Goal: Task Accomplishment & Management: Complete application form

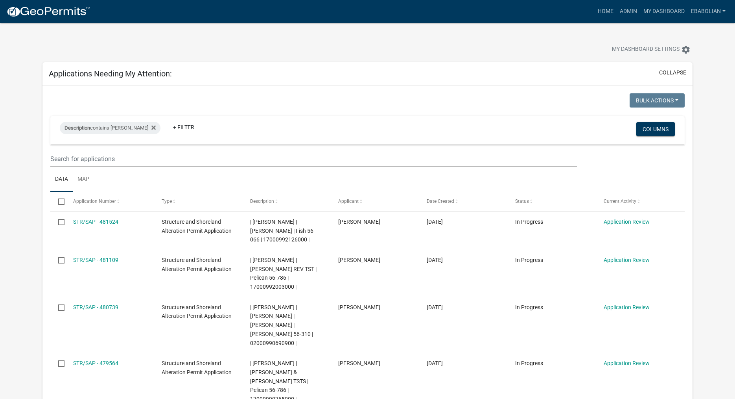
select select "3: 100"
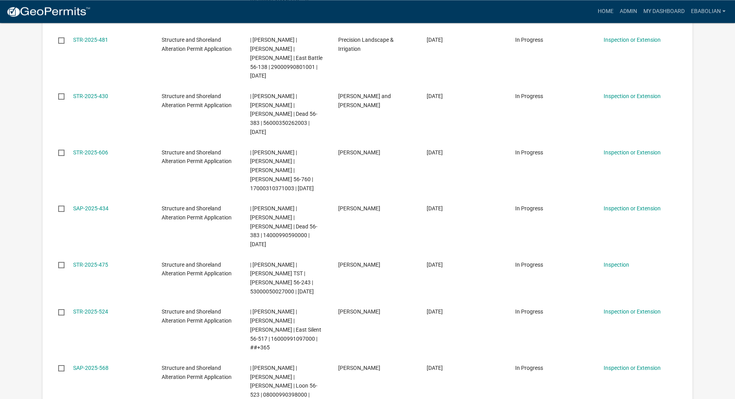
scroll to position [2649, 0]
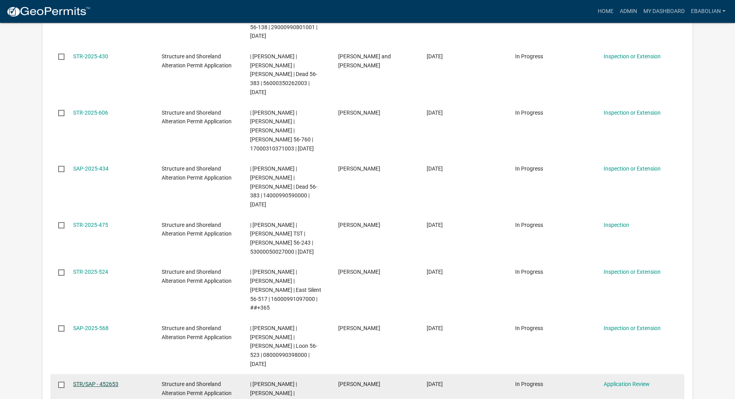
click at [106, 380] on link "STR/SAP - 452653" at bounding box center [95, 383] width 45 height 6
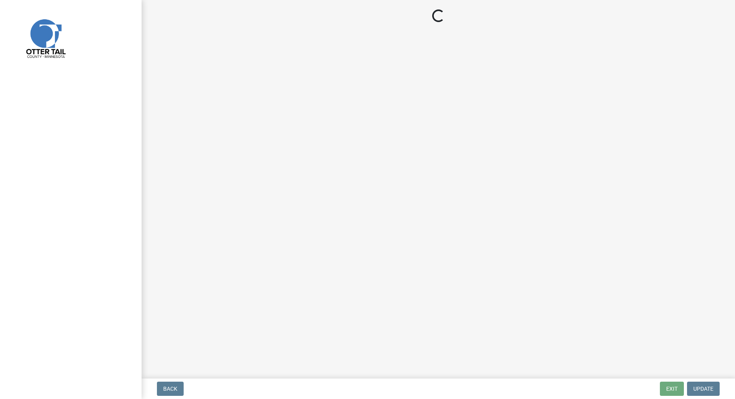
select select "f66be788-4dd6-459d-a9ec-6d83f4dfb709"
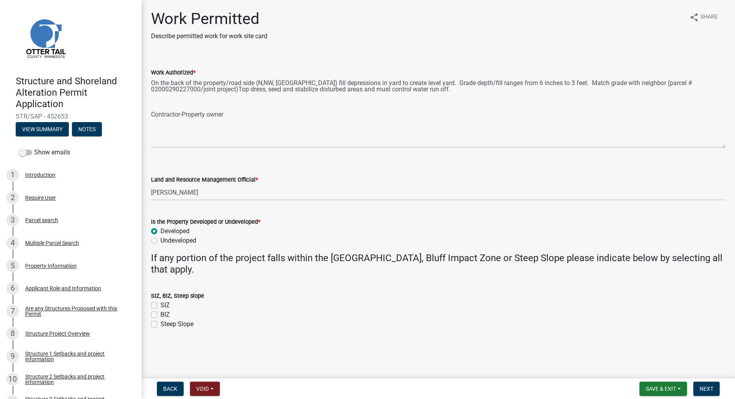
drag, startPoint x: 723, startPoint y: 113, endPoint x: 721, endPoint y: 147, distance: 33.9
click at [721, 147] on textarea "On the back of the property/road side (N,NW, [GEOGRAPHIC_DATA]) fill depression…" at bounding box center [438, 112] width 575 height 71
click at [647, 390] on span "Save & Exit" at bounding box center [661, 388] width 30 height 6
click at [645, 373] on button "Save & Exit" at bounding box center [655, 367] width 63 height 19
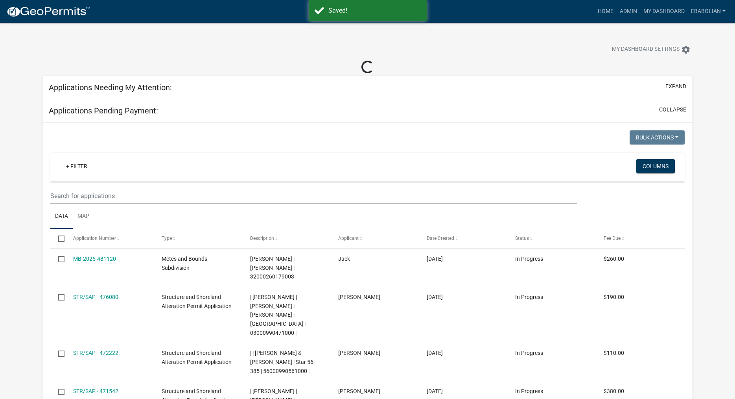
select select "3: 100"
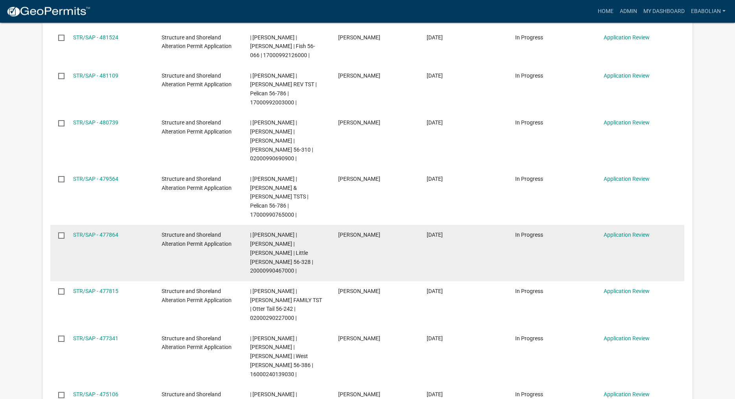
scroll to position [241, 0]
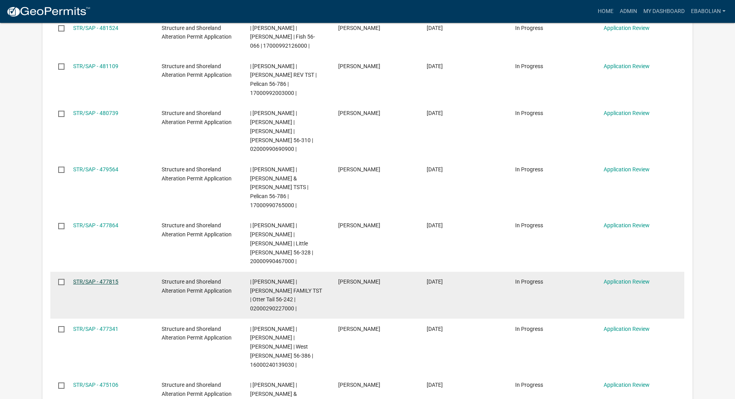
click at [111, 278] on link "STR/SAP - 477815" at bounding box center [95, 281] width 45 height 6
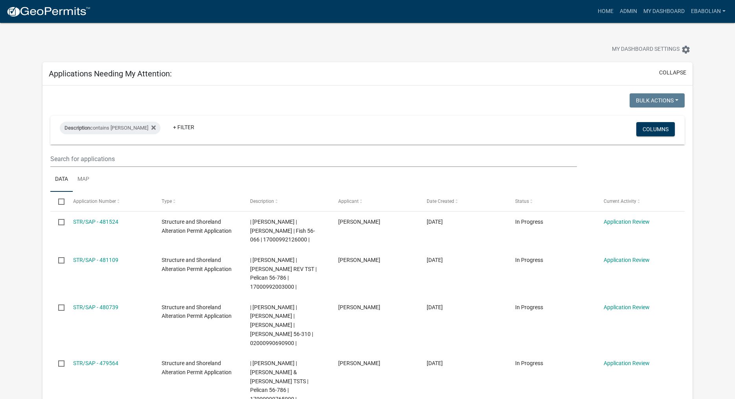
select select "3: 100"
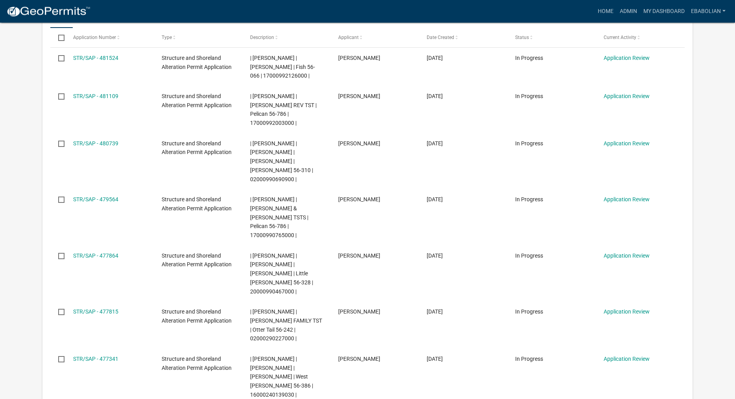
scroll to position [161, 0]
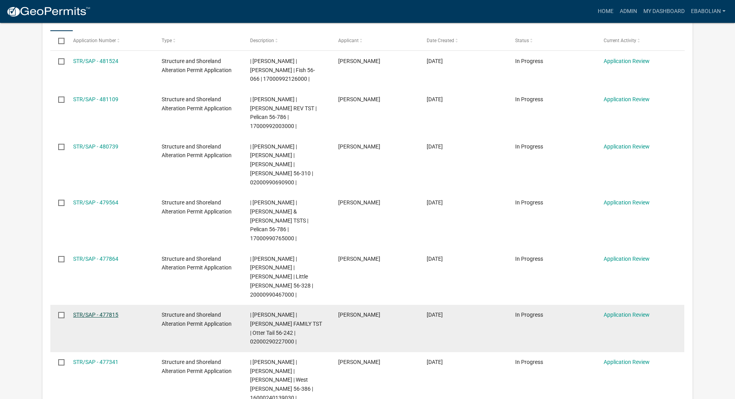
click at [111, 311] on link "STR/SAP - 477815" at bounding box center [95, 314] width 45 height 6
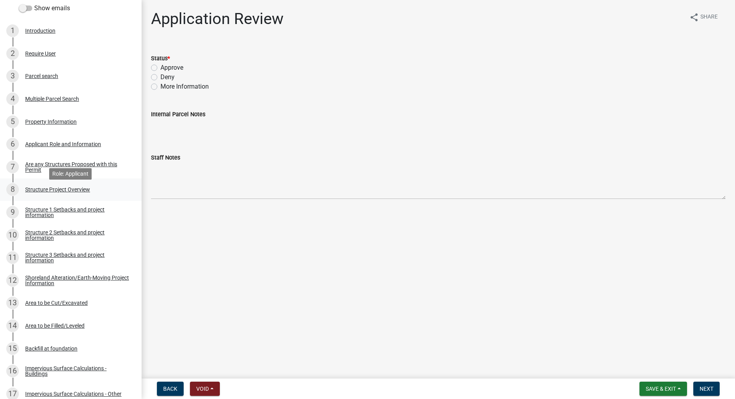
scroll to position [161, 0]
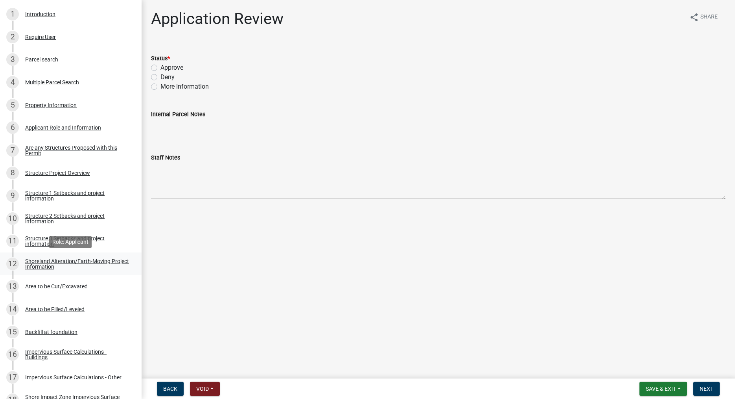
click at [43, 260] on div "Shoreland Alteration/Earth-Moving Project Information" at bounding box center [77, 263] width 104 height 11
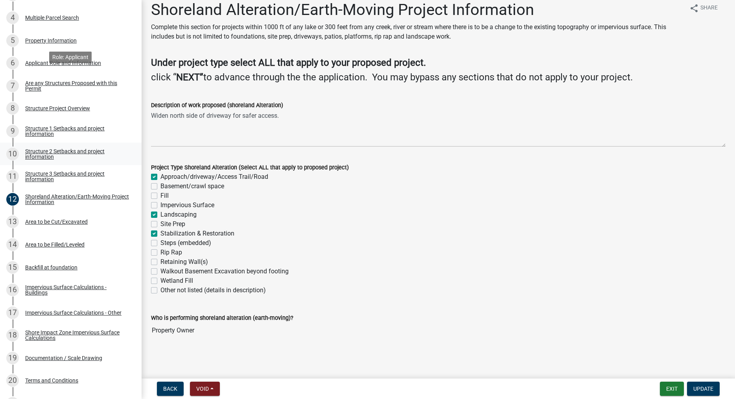
scroll to position [321, 0]
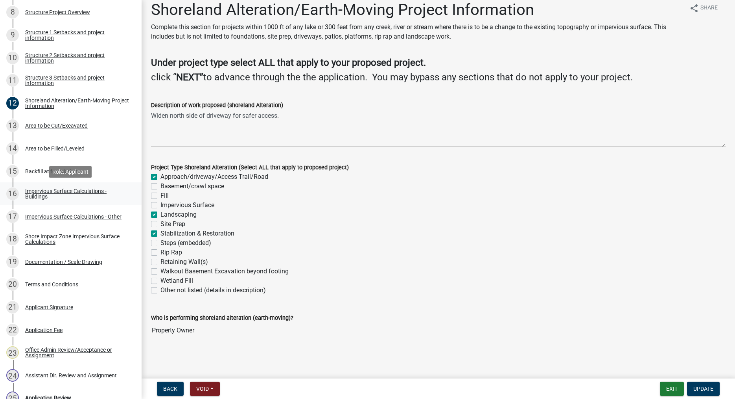
click at [44, 196] on div "Impervious Surface Calculations - Buildings" at bounding box center [77, 193] width 104 height 11
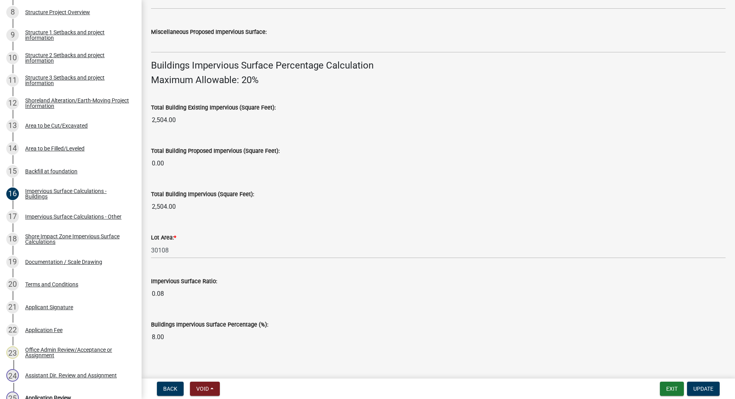
scroll to position [493, 0]
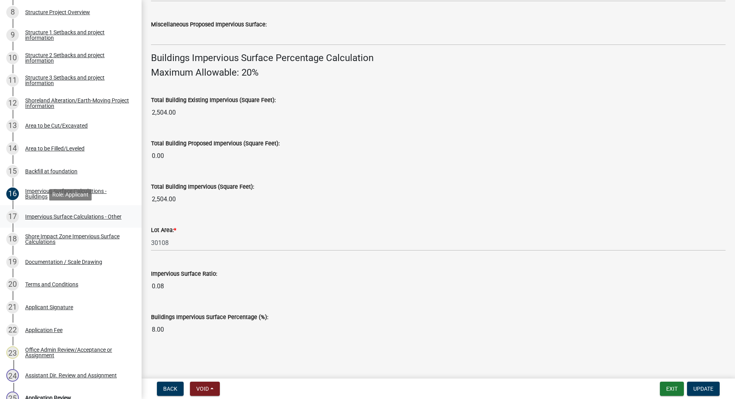
click at [99, 217] on div "Impervious Surface Calculations - Other" at bounding box center [73, 217] width 96 height 6
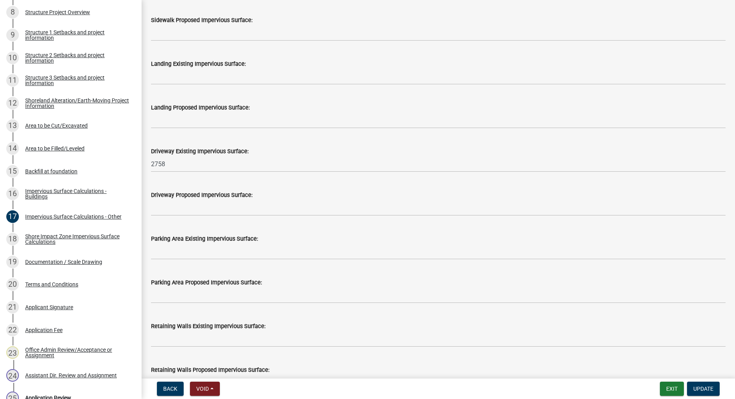
scroll to position [183, 0]
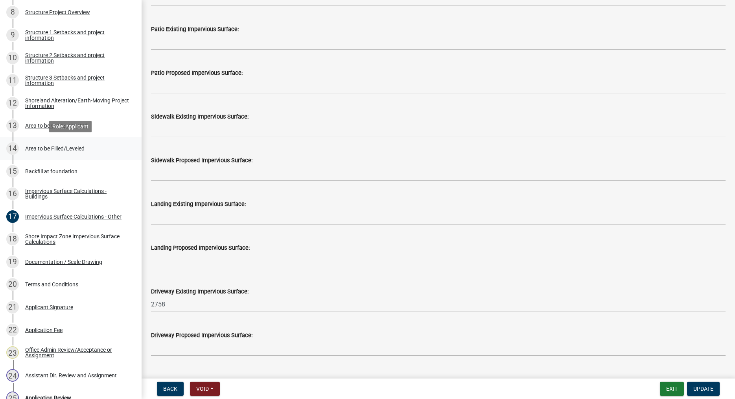
click at [75, 149] on div "Area to be Filled/Leveled" at bounding box center [54, 149] width 59 height 6
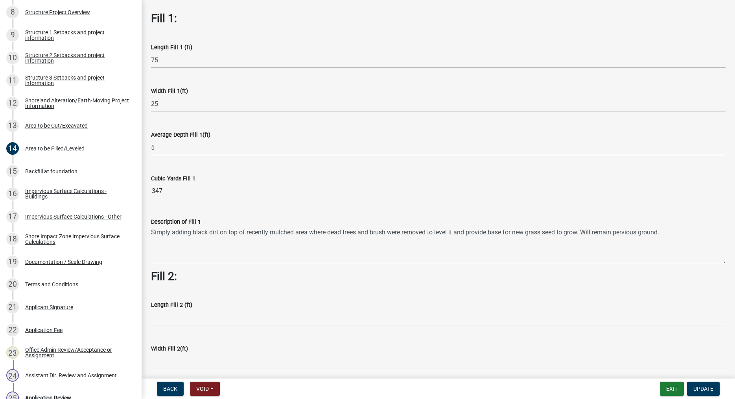
scroll to position [0, 0]
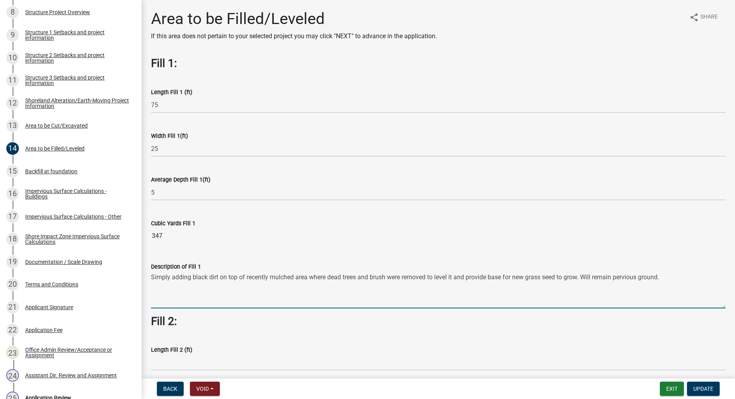
drag, startPoint x: 664, startPoint y: 276, endPoint x: 152, endPoint y: 280, distance: 511.9
click at [152, 280] on textarea "Simply adding black dirt on top of recently mulched area where dead trees and b…" at bounding box center [438, 289] width 575 height 37
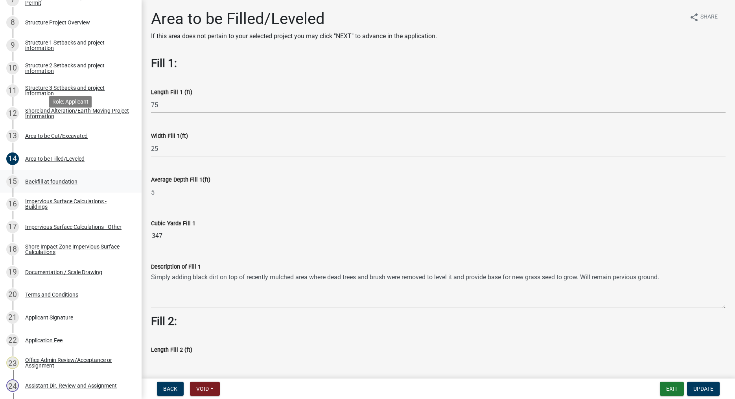
scroll to position [347, 0]
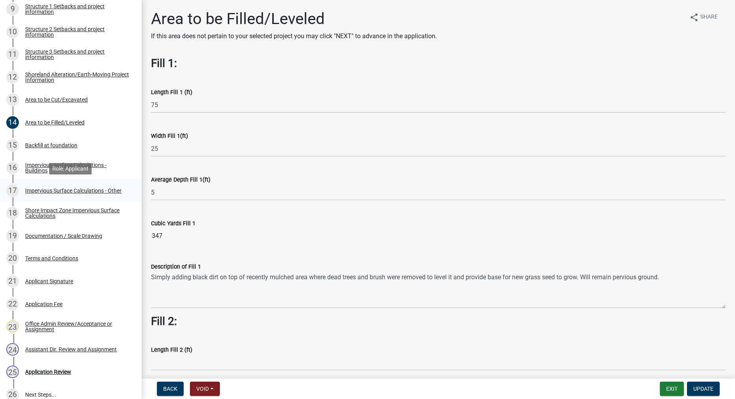
click at [47, 192] on div "Impervious Surface Calculations - Other" at bounding box center [73, 191] width 96 height 6
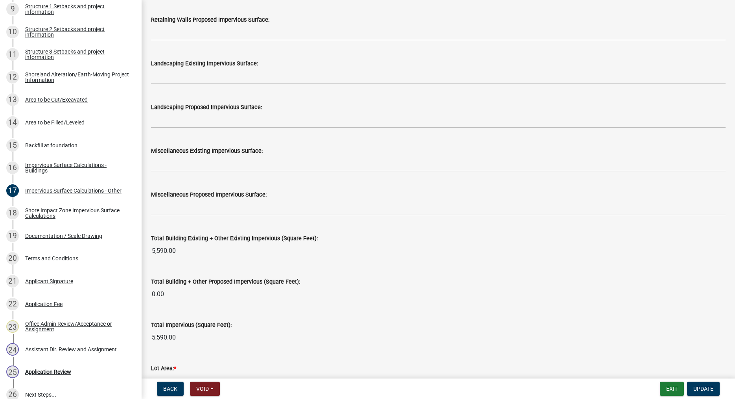
scroll to position [811, 0]
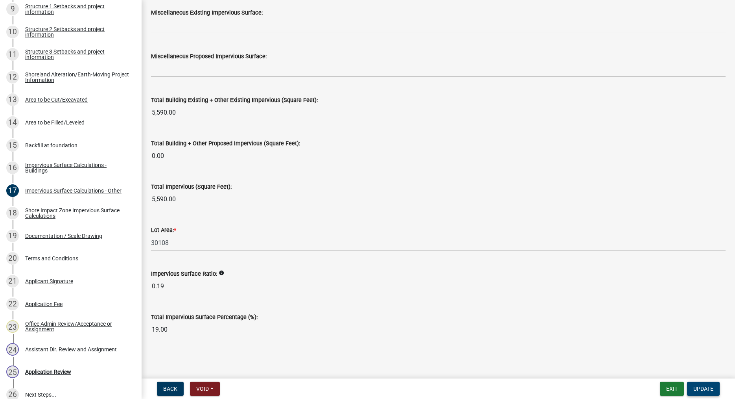
click at [702, 389] on span "Update" at bounding box center [704, 388] width 20 height 6
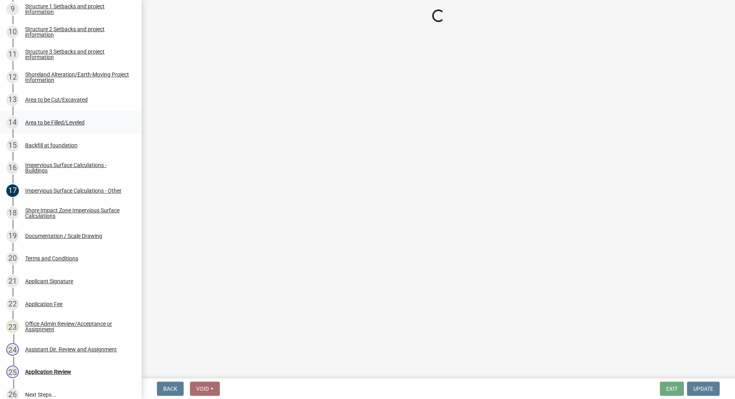
scroll to position [506, 0]
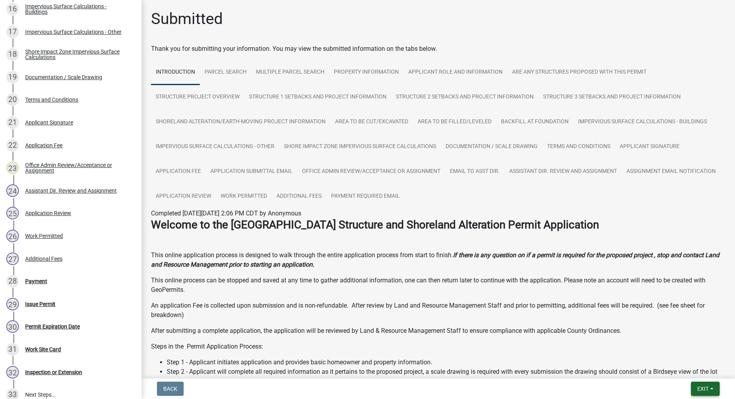
click at [699, 390] on span "Exit" at bounding box center [703, 388] width 11 height 6
click at [684, 369] on button "Save & Exit" at bounding box center [688, 367] width 63 height 19
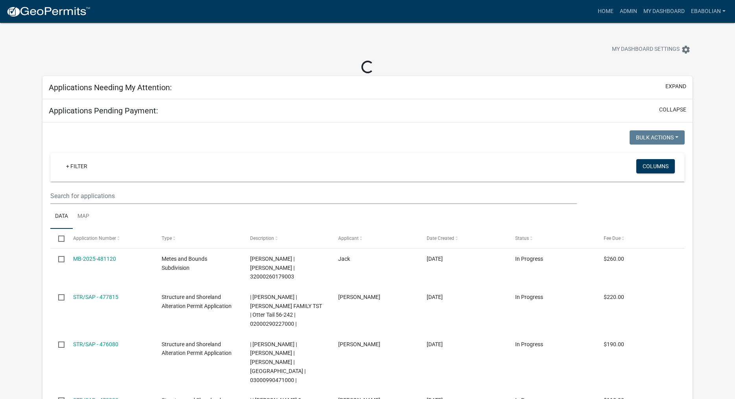
select select "3: 100"
